Goal: Information Seeking & Learning: Learn about a topic

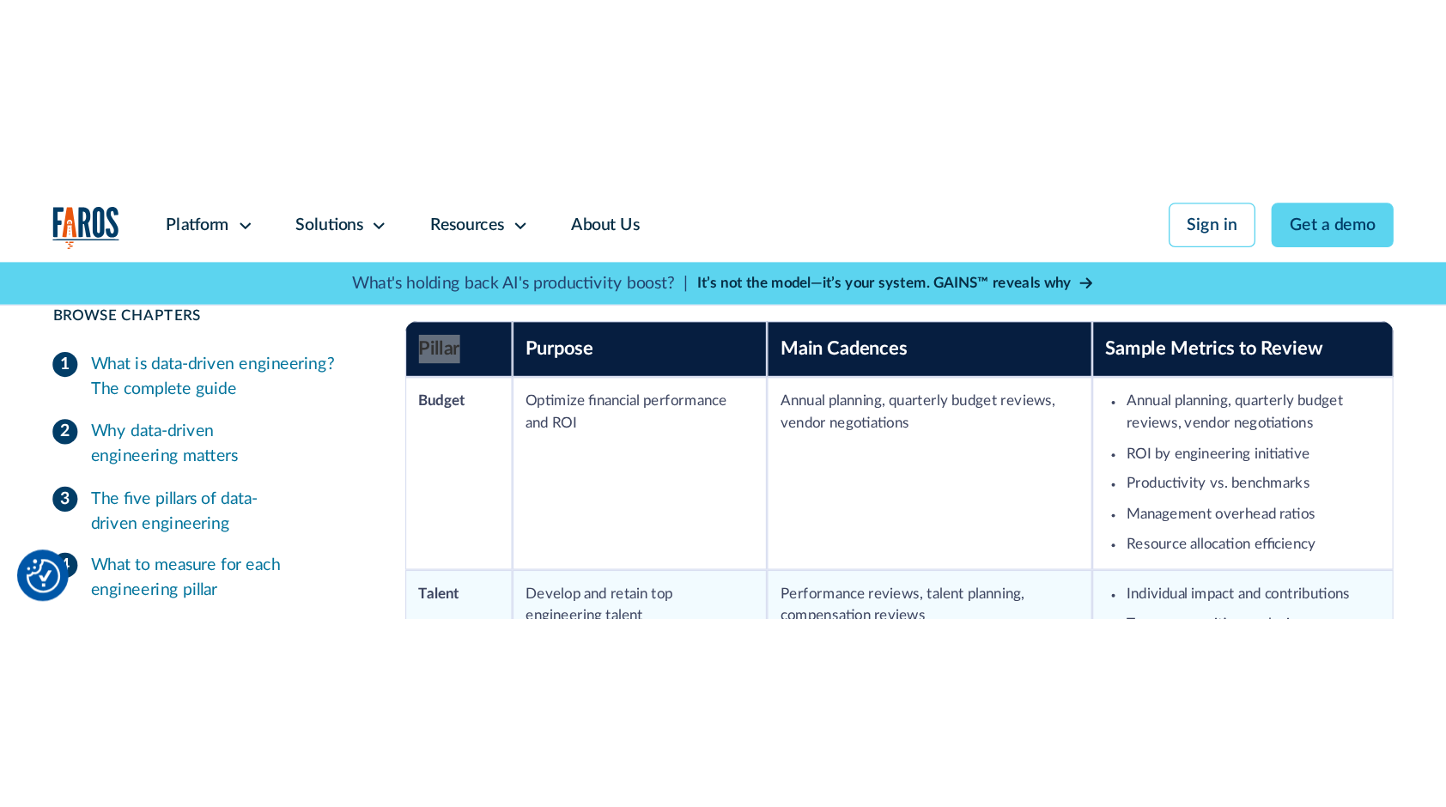
scroll to position [1734, 0]
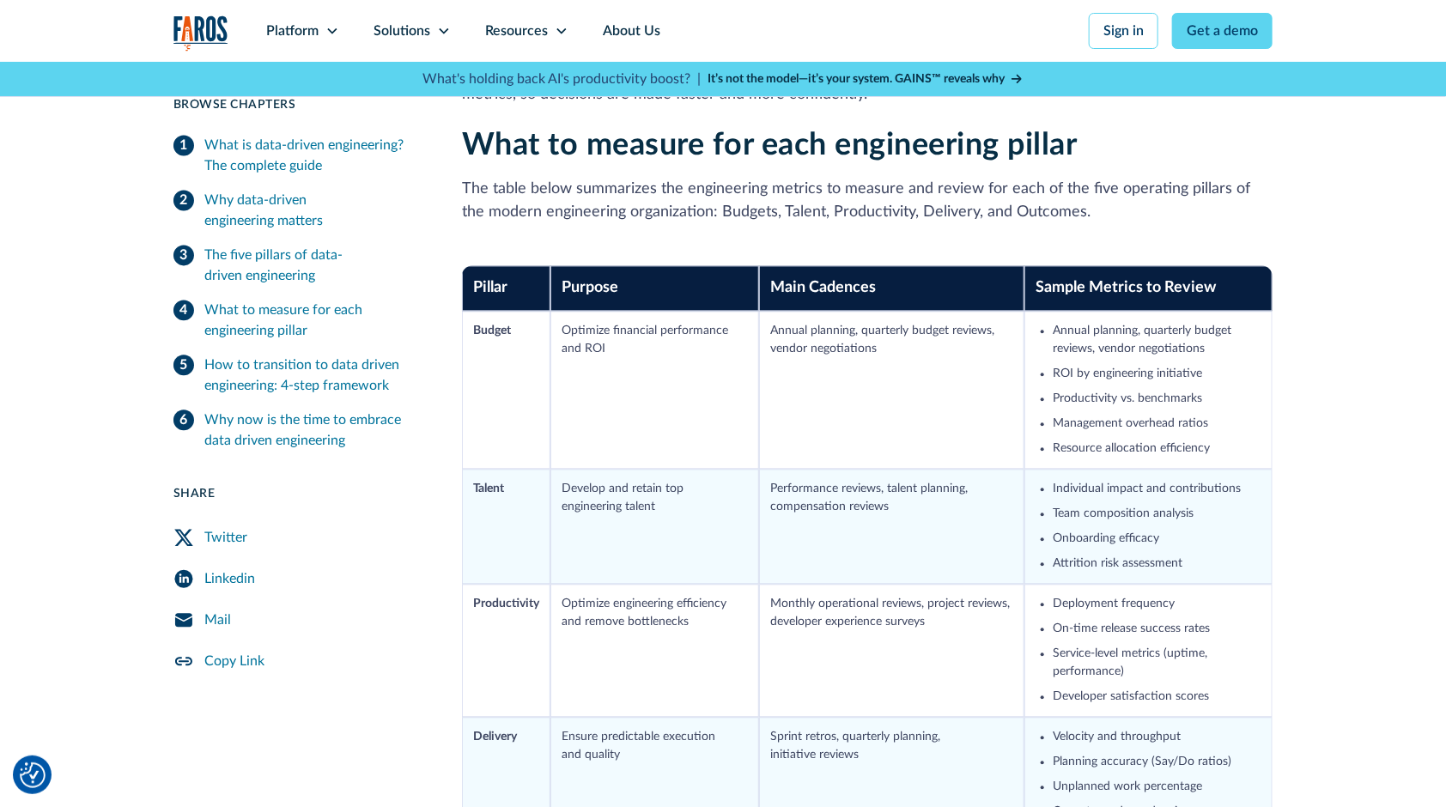
click at [793, 411] on td "Annual planning, quarterly budget reviews, vendor negotiations" at bounding box center [891, 390] width 265 height 158
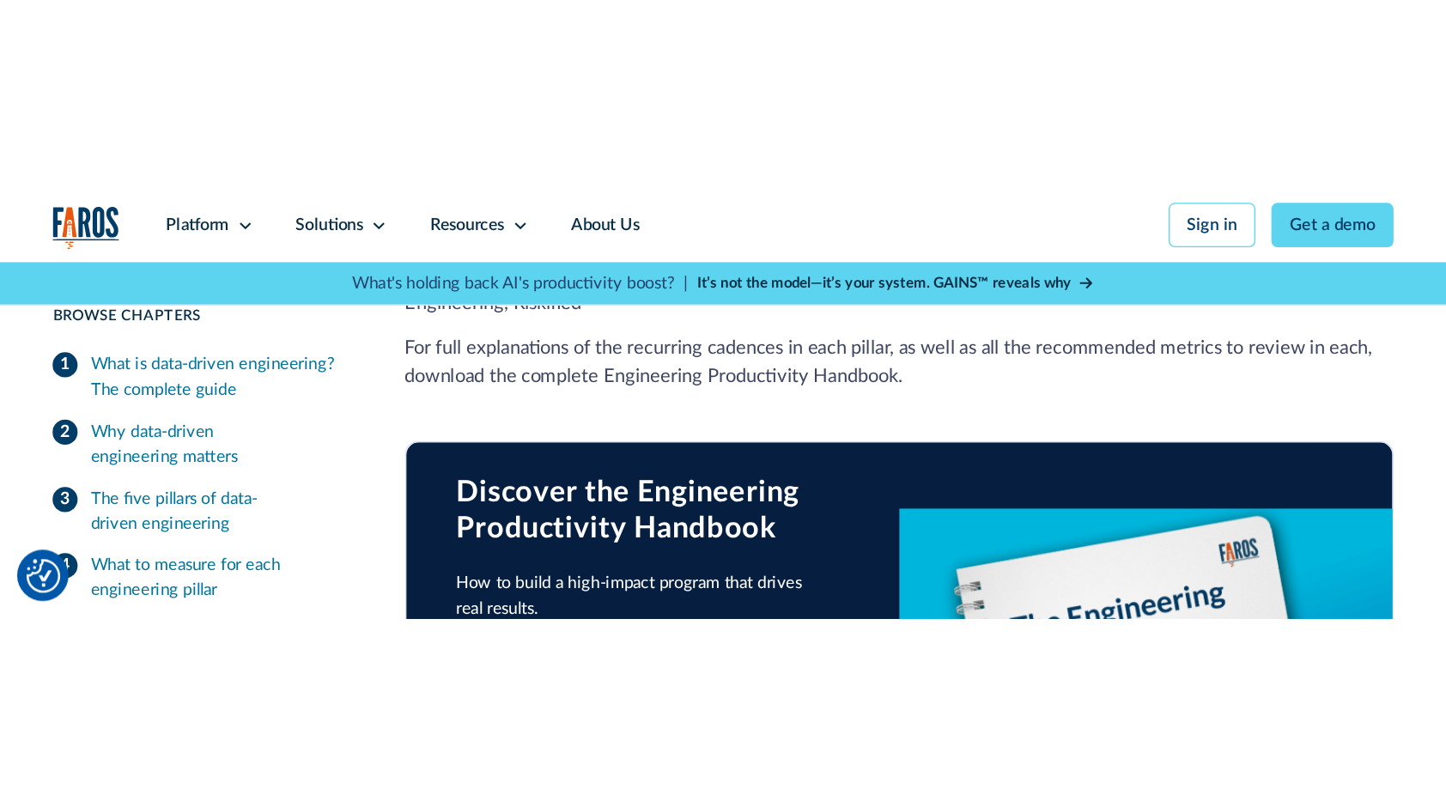
scroll to position [2458, 0]
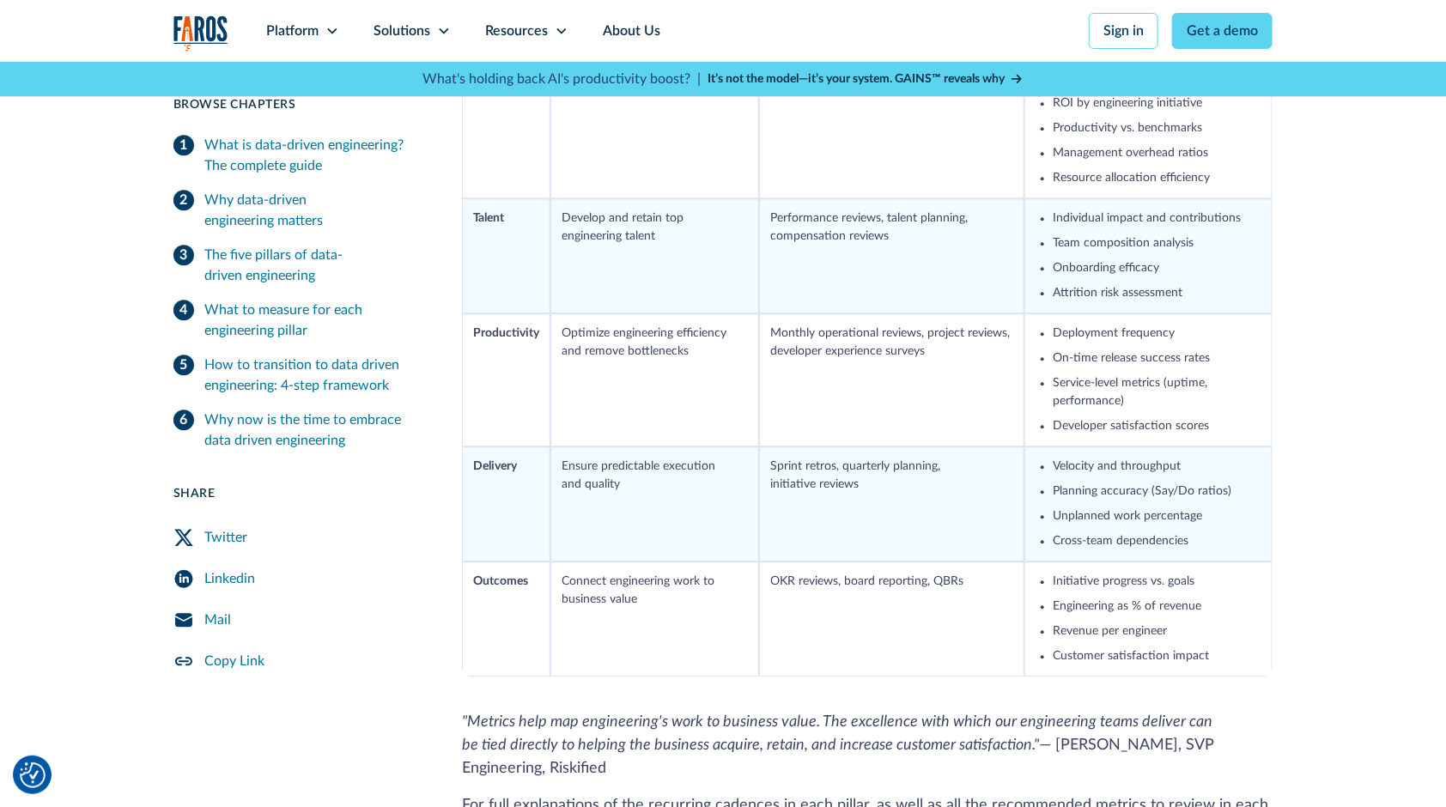
scroll to position [2397, 0]
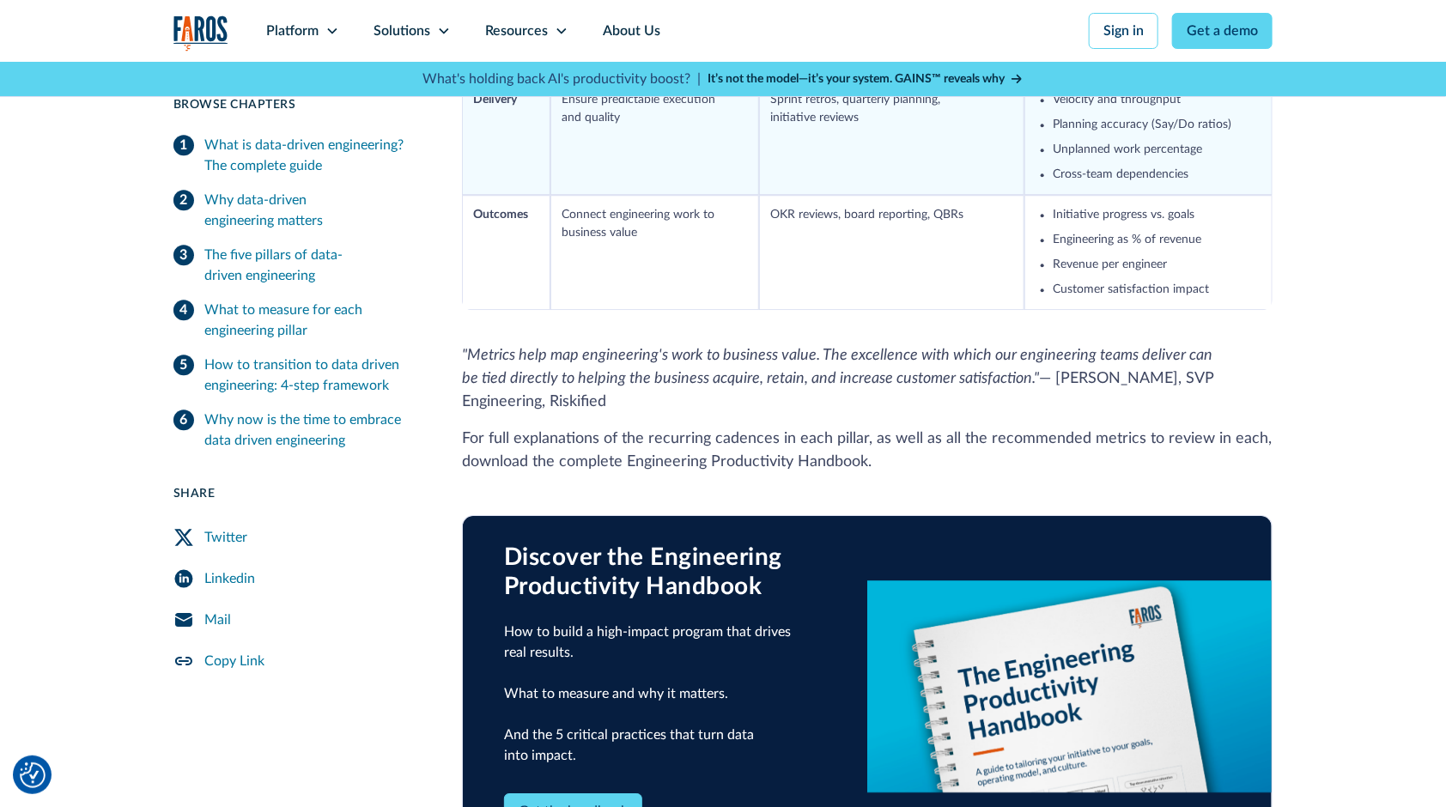
scroll to position [2360, 0]
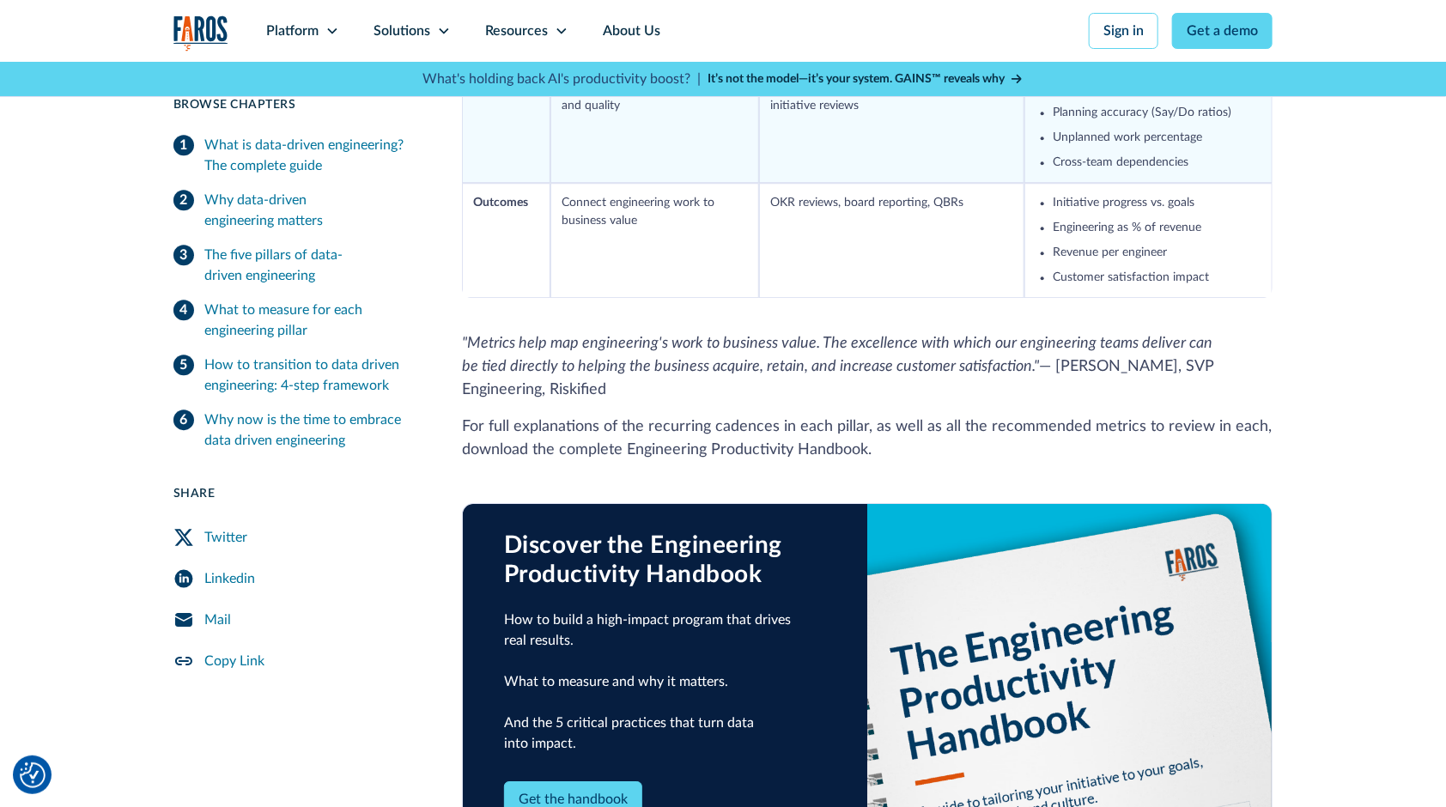
scroll to position [2677, 0]
